Goal: Task Accomplishment & Management: Manage account settings

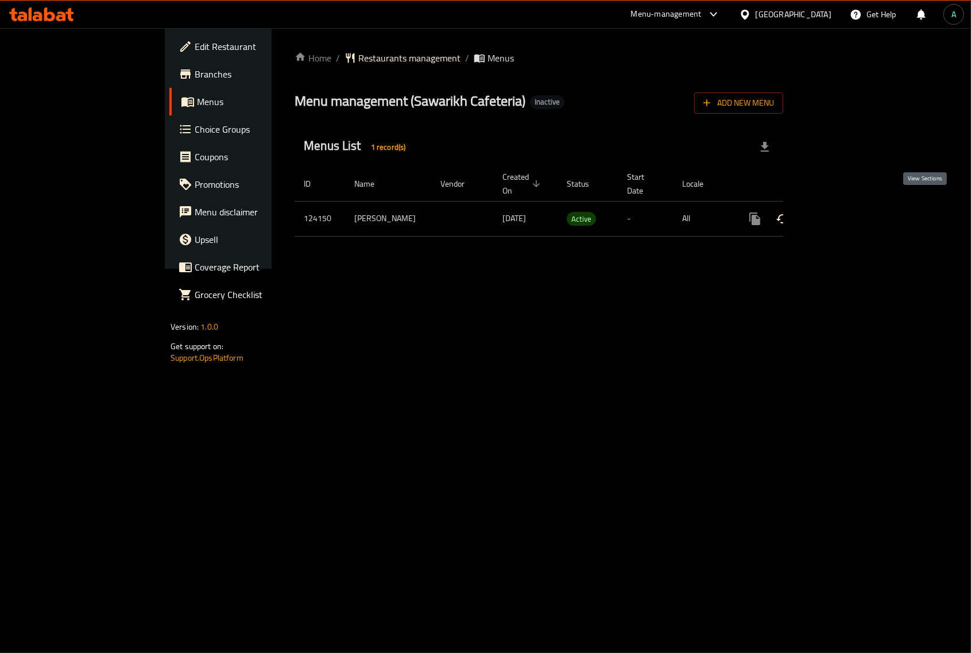
click at [851, 205] on link "enhanced table" at bounding box center [838, 219] width 28 height 28
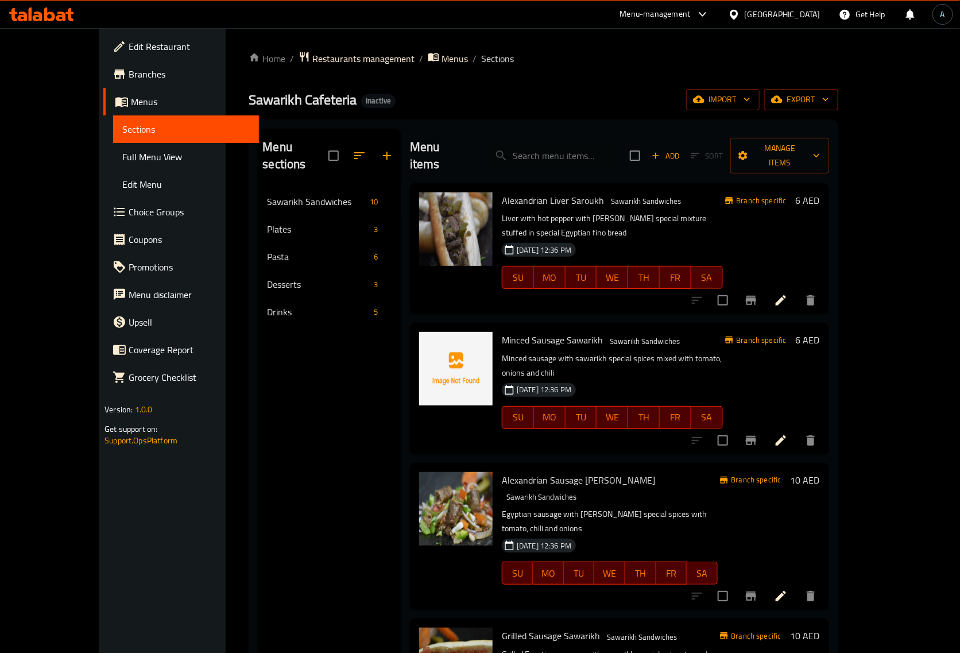
click at [122, 152] on span "Full Menu View" at bounding box center [185, 157] width 127 height 14
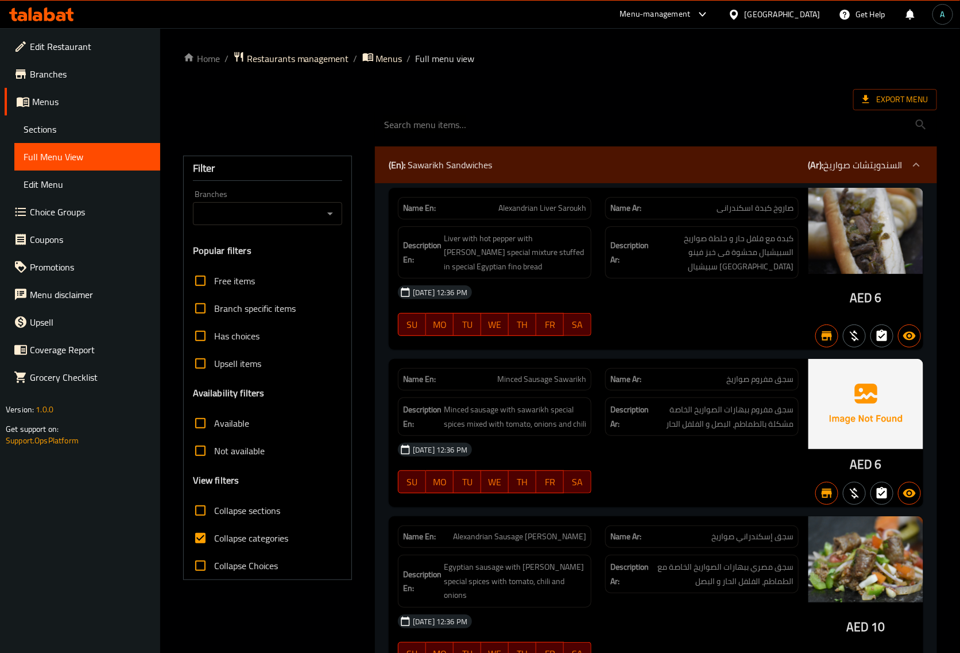
click at [284, 540] on span "Collapse categories" at bounding box center [251, 538] width 74 height 14
click at [214, 540] on input "Collapse categories" at bounding box center [201, 538] width 28 height 28
checkbox input "false"
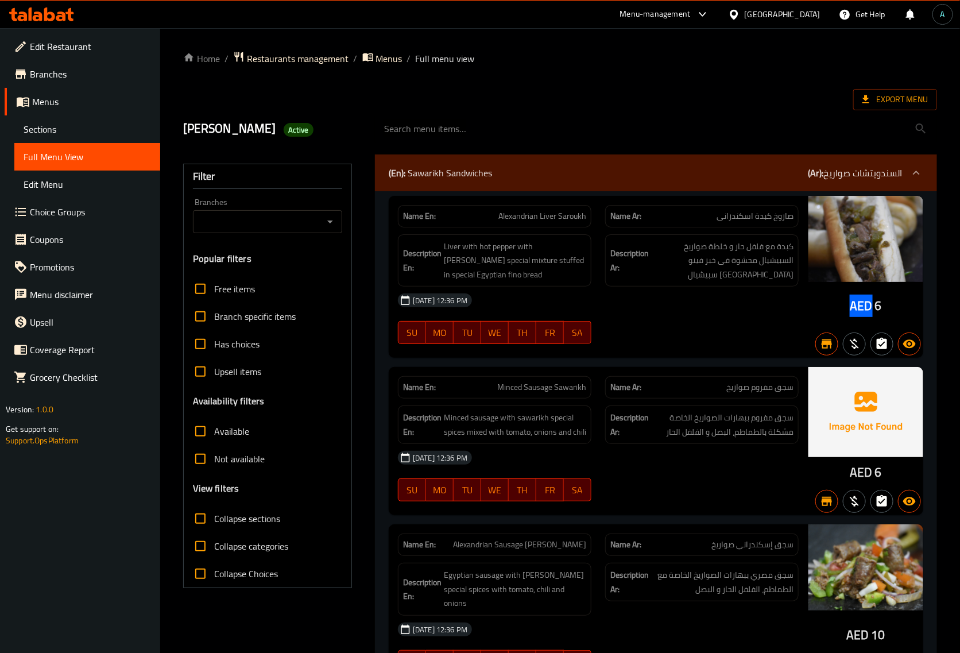
drag, startPoint x: 851, startPoint y: 305, endPoint x: 870, endPoint y: 308, distance: 18.5
click at [870, 308] on span "AED" at bounding box center [860, 305] width 22 height 22
copy span "AED"
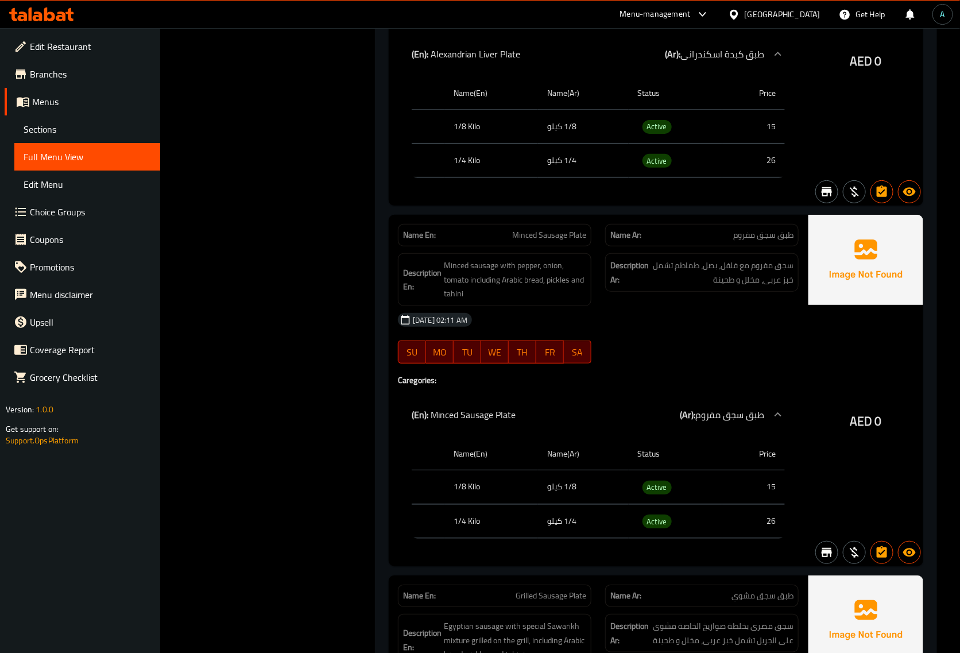
scroll to position [1841, 0]
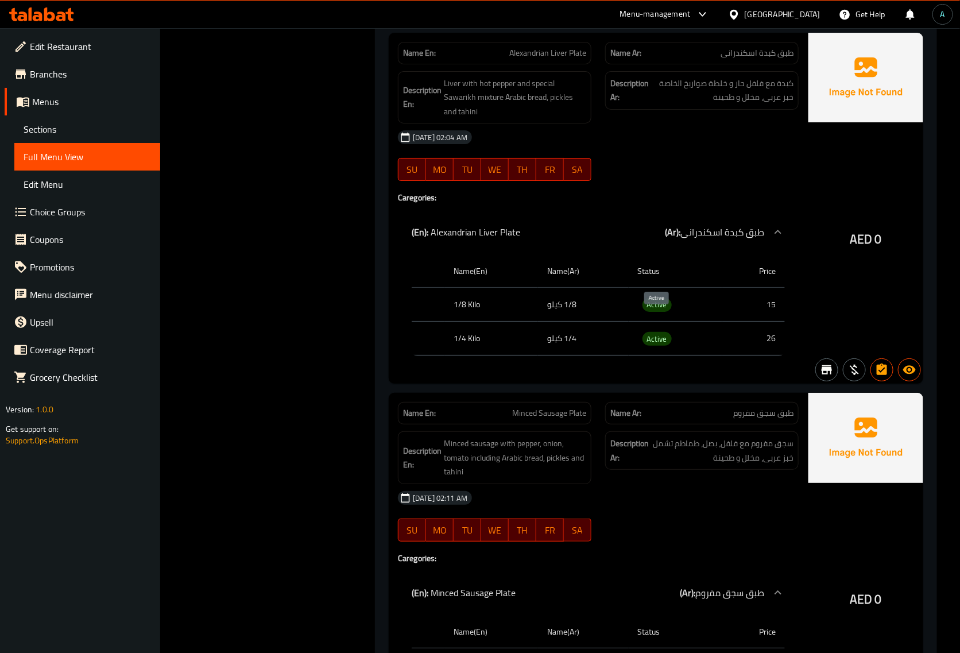
click at [653, 332] on span "Active" at bounding box center [656, 338] width 29 height 13
copy span "Active"
